Goal: Find specific page/section: Find specific page/section

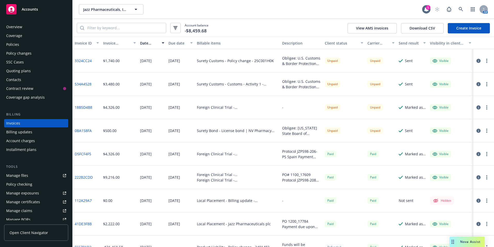
click at [11, 11] on icon at bounding box center [11, 9] width 6 height 6
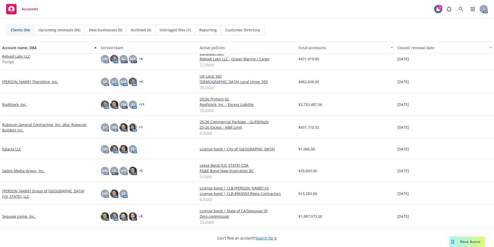
scroll to position [1344, 0]
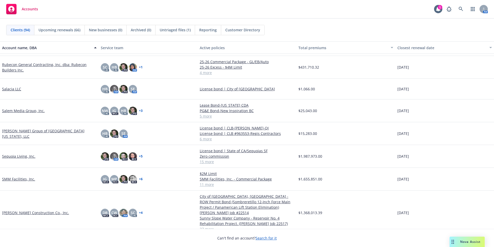
click at [20, 66] on link "Rubecon General Contracting, Inc. dba: Rubecon Builders Inc." at bounding box center [49, 67] width 95 height 11
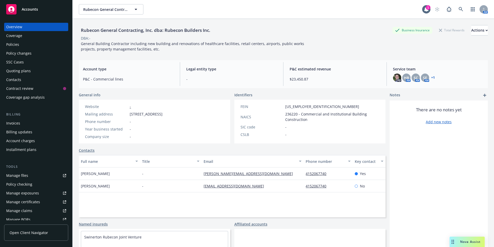
click at [14, 122] on div "Invoices" at bounding box center [13, 123] width 14 height 8
